Goal: Information Seeking & Learning: Learn about a topic

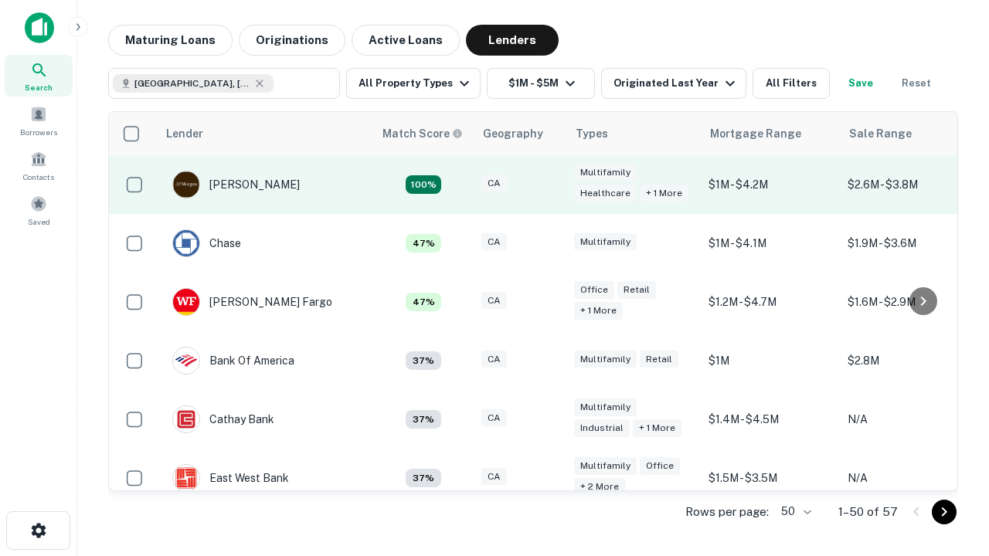
click at [548, 185] on div "CA" at bounding box center [519, 185] width 77 height 21
